Goal: Transaction & Acquisition: Purchase product/service

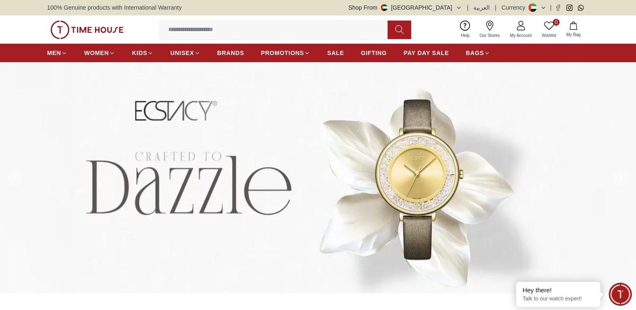
click at [178, 111] on img at bounding box center [318, 177] width 636 height 231
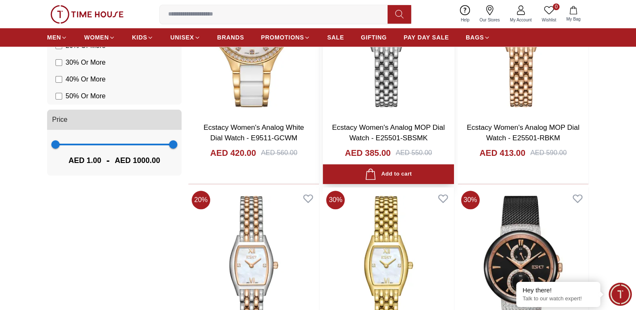
scroll to position [841, 0]
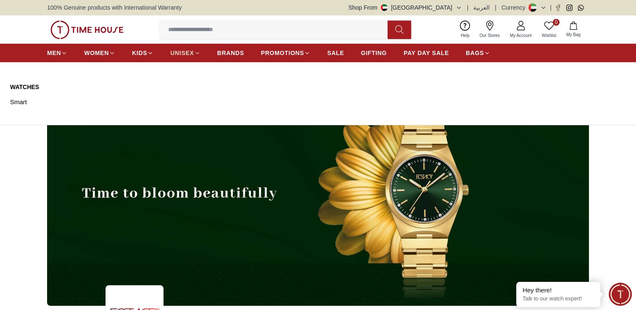
click at [196, 53] on icon at bounding box center [197, 53] width 6 height 6
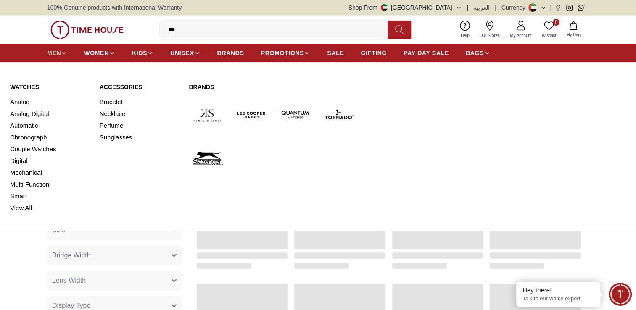
click at [54, 53] on span "MEN" at bounding box center [54, 53] width 14 height 8
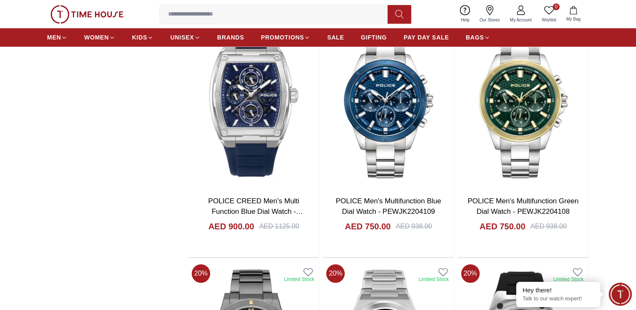
scroll to position [841, 0]
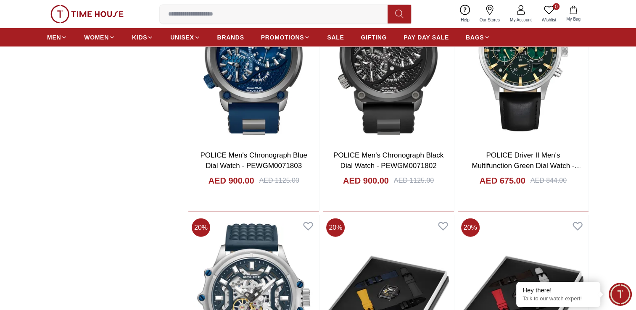
scroll to position [3574, 0]
